Goal: Check status

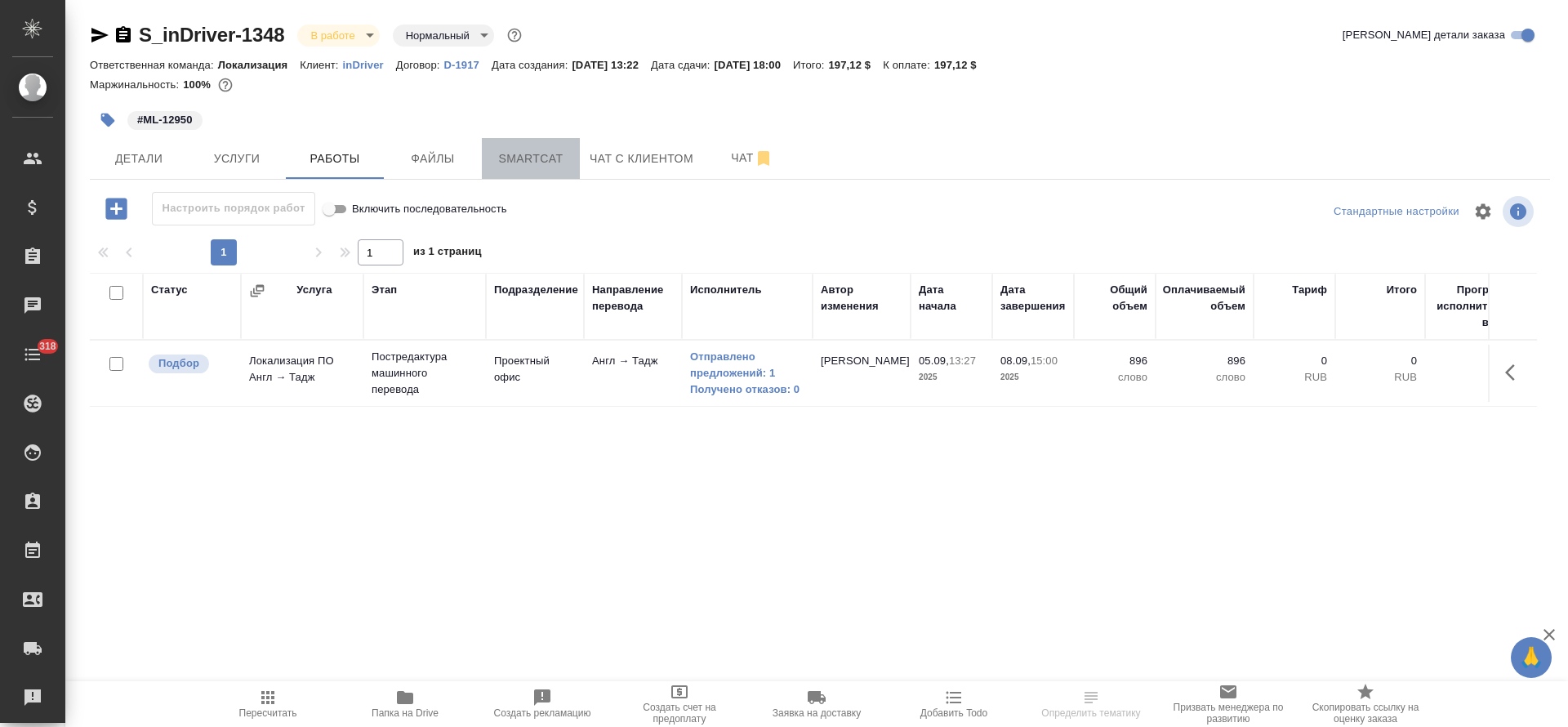
click at [540, 171] on button "Smartcat" at bounding box center [531, 159] width 98 height 41
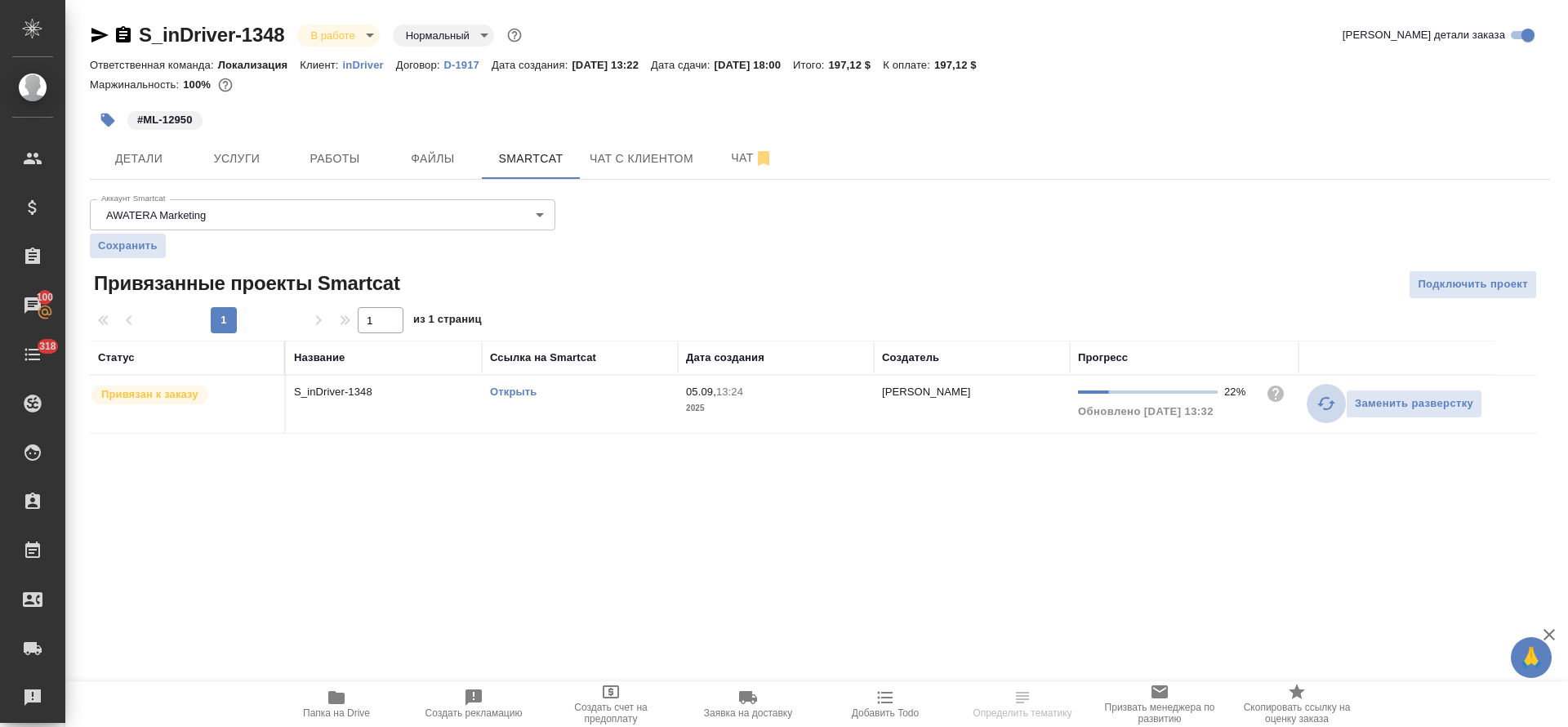
click at [1320, 415] on button "button" at bounding box center [1327, 403] width 39 height 39
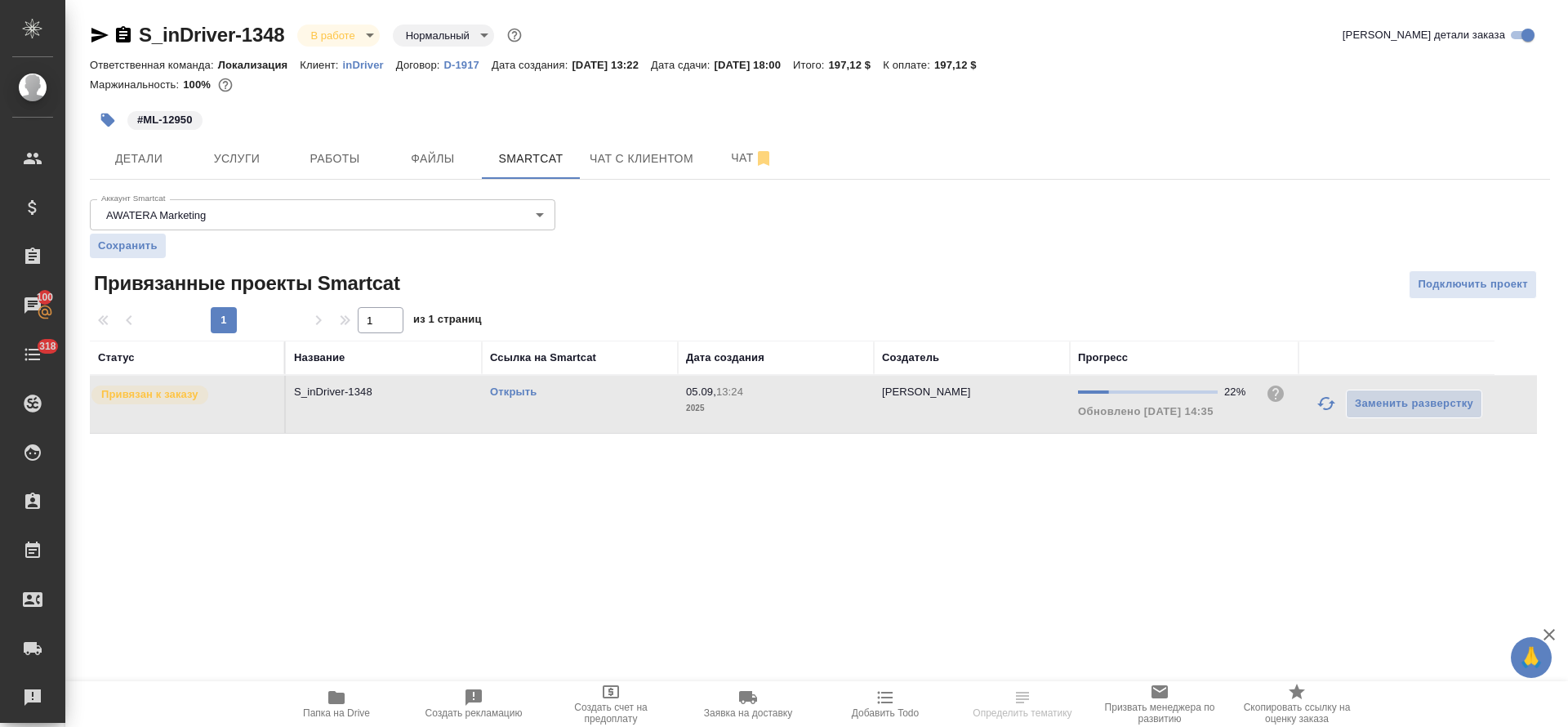
click at [506, 391] on link "Открыть" at bounding box center [513, 391] width 46 height 12
